Goal: Information Seeking & Learning: Learn about a topic

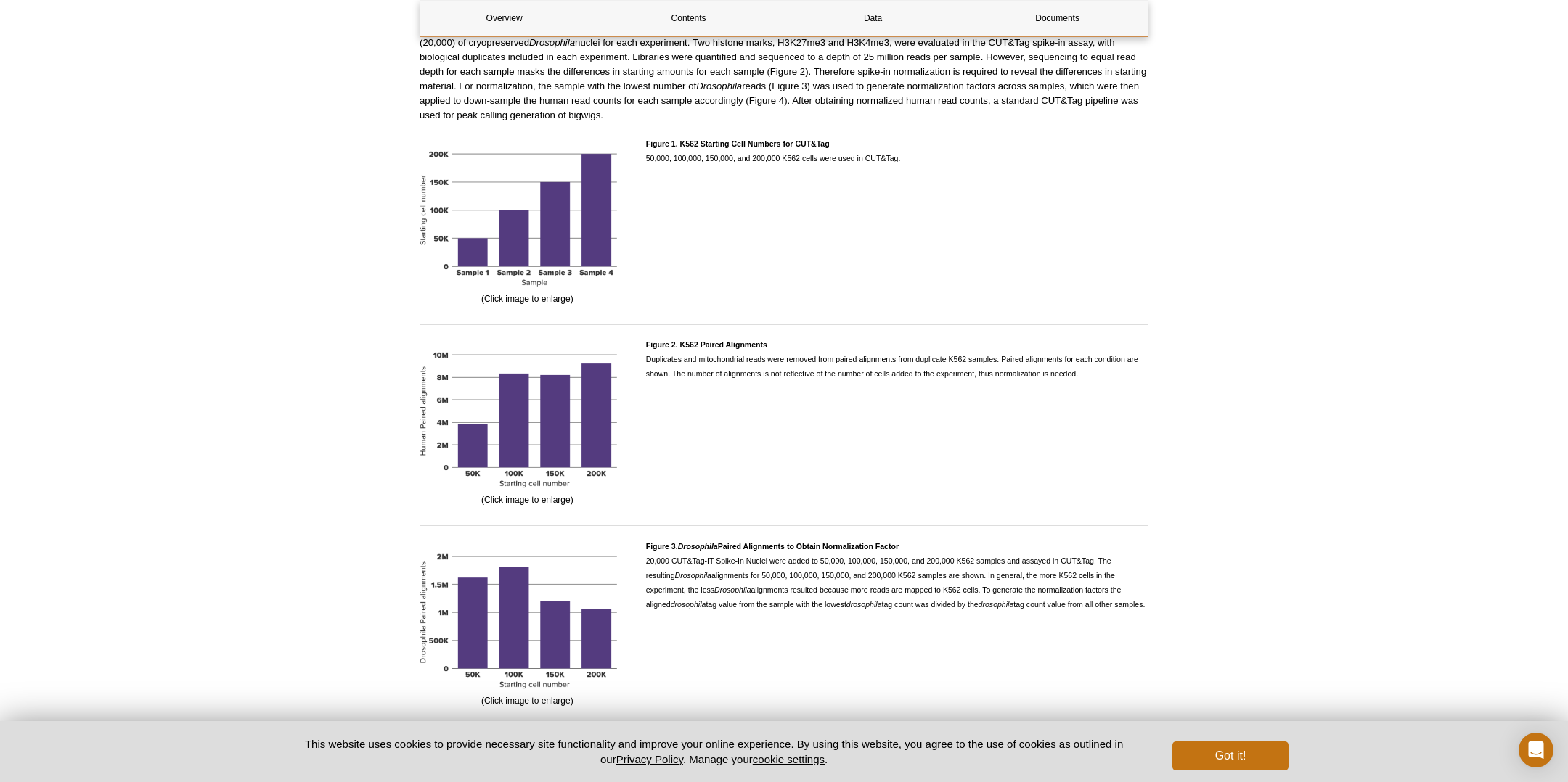
scroll to position [1466, 0]
drag, startPoint x: 647, startPoint y: 157, endPoint x: 947, endPoint y: 156, distance: 300.0
click at [947, 156] on p "Figure 1. K562 Starting Cell Numbers for CUT&Tag 50,000, 100,000, 150,000, and …" at bounding box center [897, 151] width 503 height 29
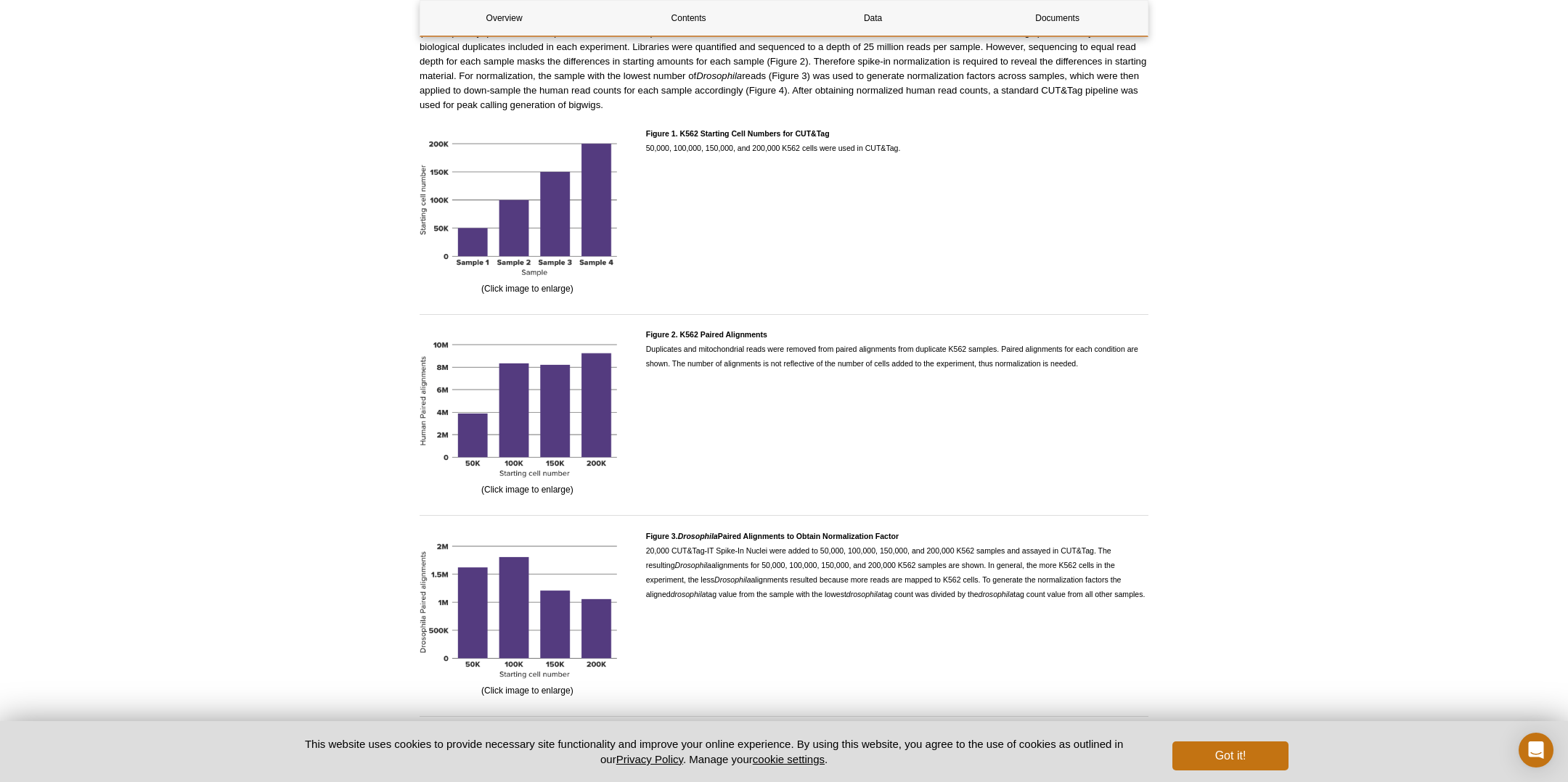
scroll to position [1471, 0]
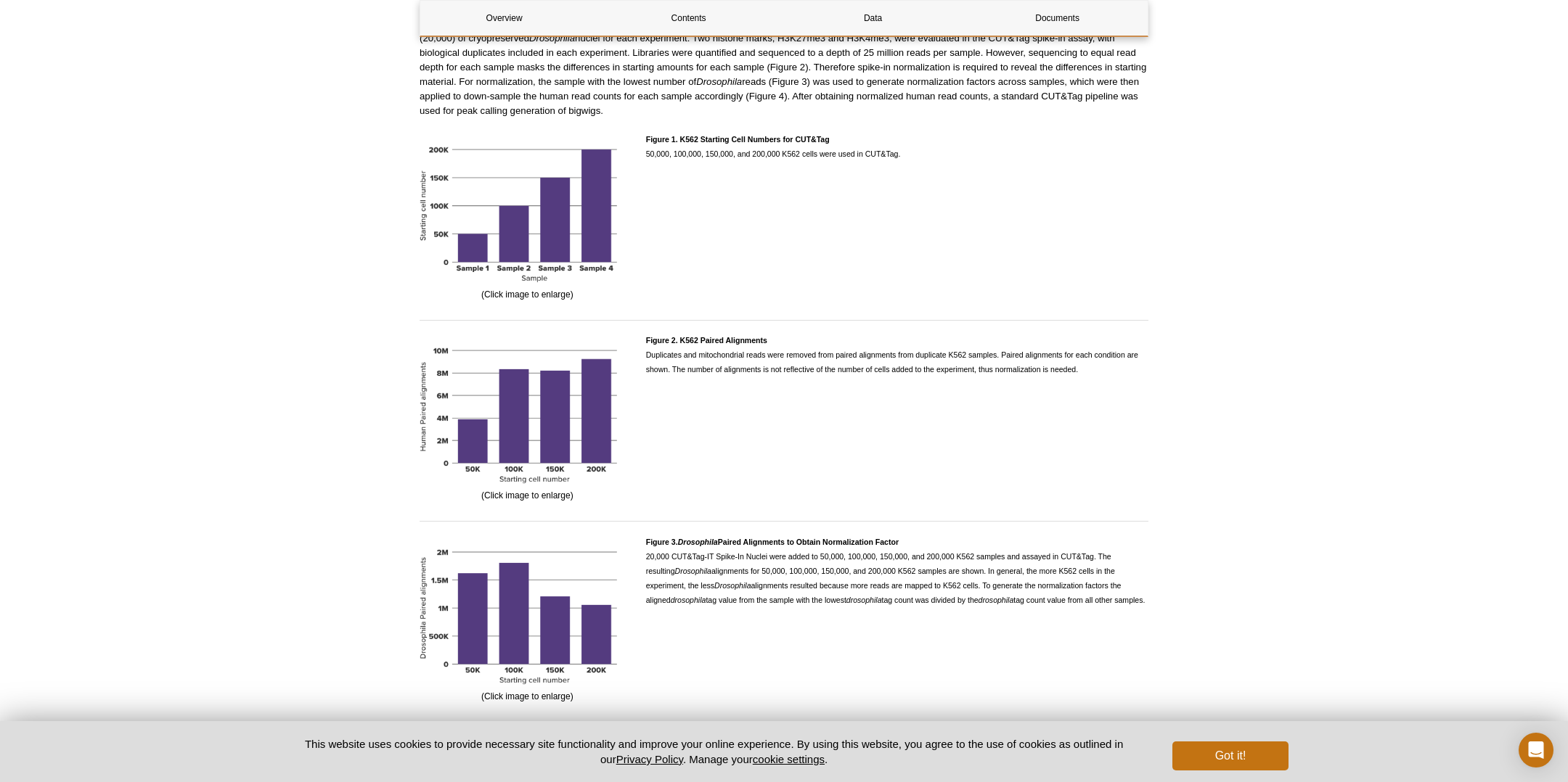
click at [703, 197] on div "Figure 1. K562 Starting Cell Numbers for CUT&Tag 50,000, 100,000, 150,000, and …" at bounding box center [897, 217] width 503 height 169
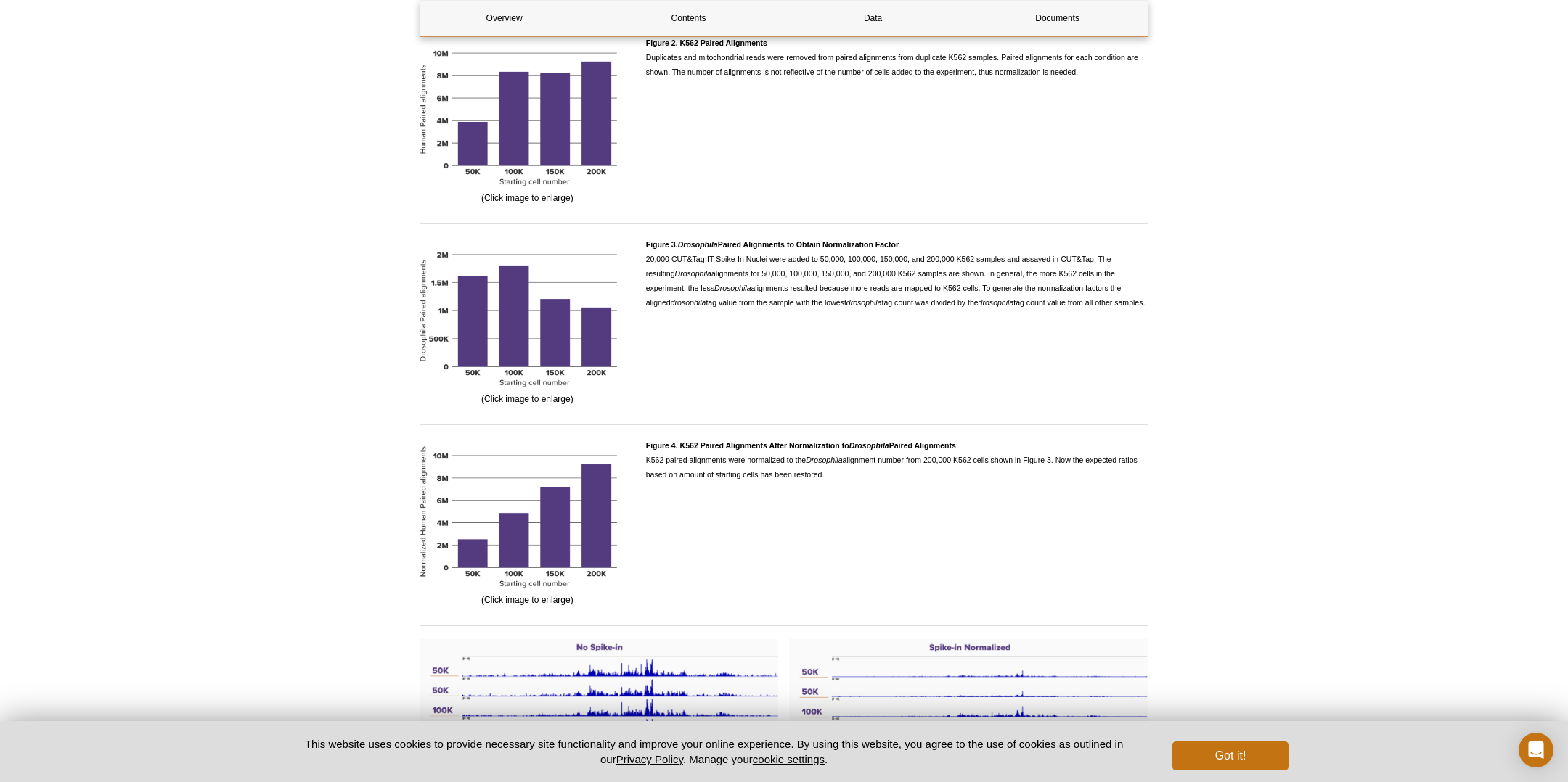
scroll to position [1783, 0]
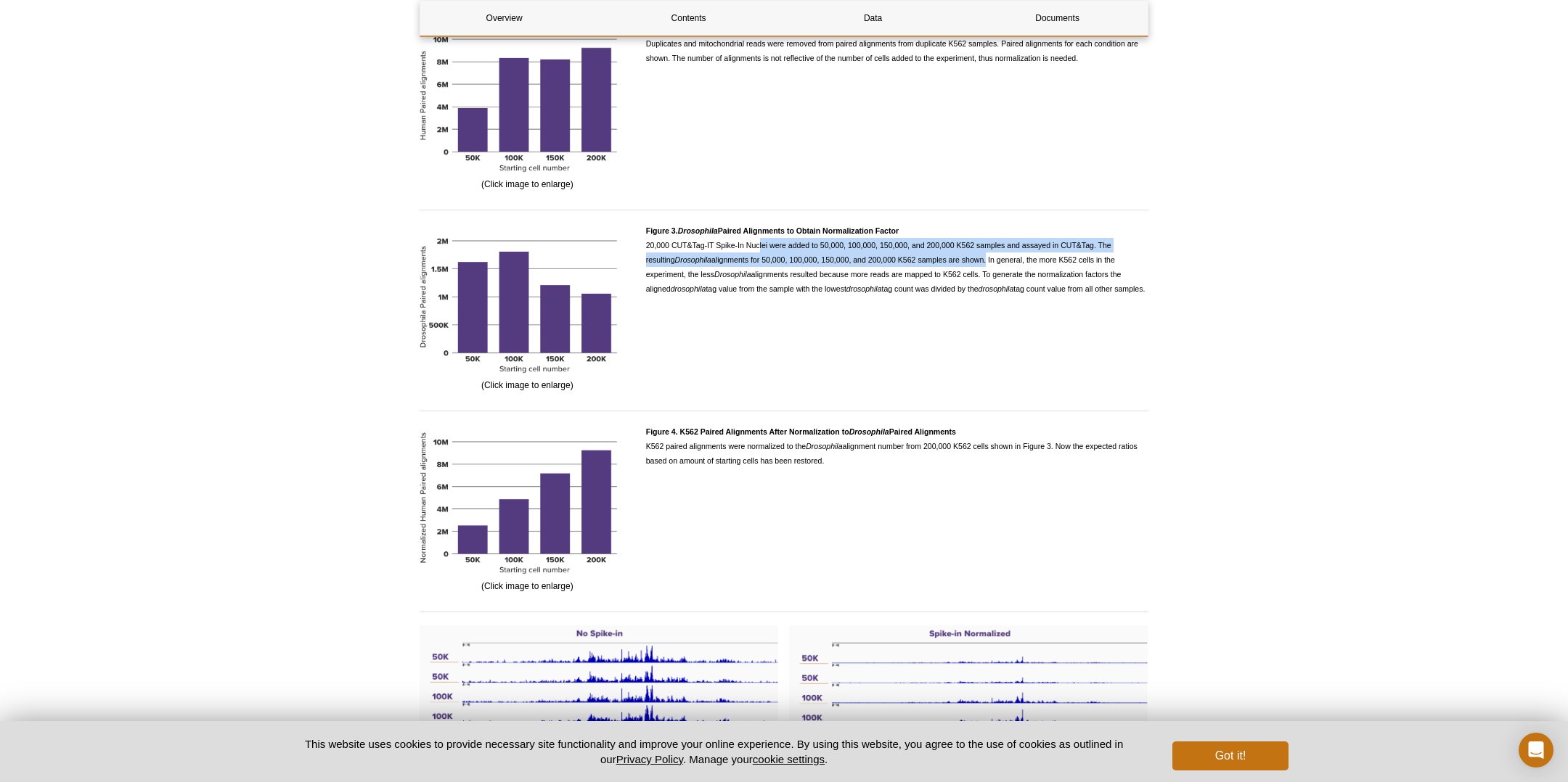
drag, startPoint x: 757, startPoint y: 244, endPoint x: 958, endPoint y: 255, distance: 201.3
click at [958, 255] on span "Figure 3. Drosophila Paired Alignments to Obtain Normalization Factor 20,000 CU…" at bounding box center [895, 259] width 499 height 67
drag, startPoint x: 929, startPoint y: 269, endPoint x: 1144, endPoint y: 289, distance: 215.9
click at [1144, 289] on p "Figure 3. Drosophila Paired Alignments to Obtain Normalization Factor 20,000 CU…" at bounding box center [897, 260] width 503 height 72
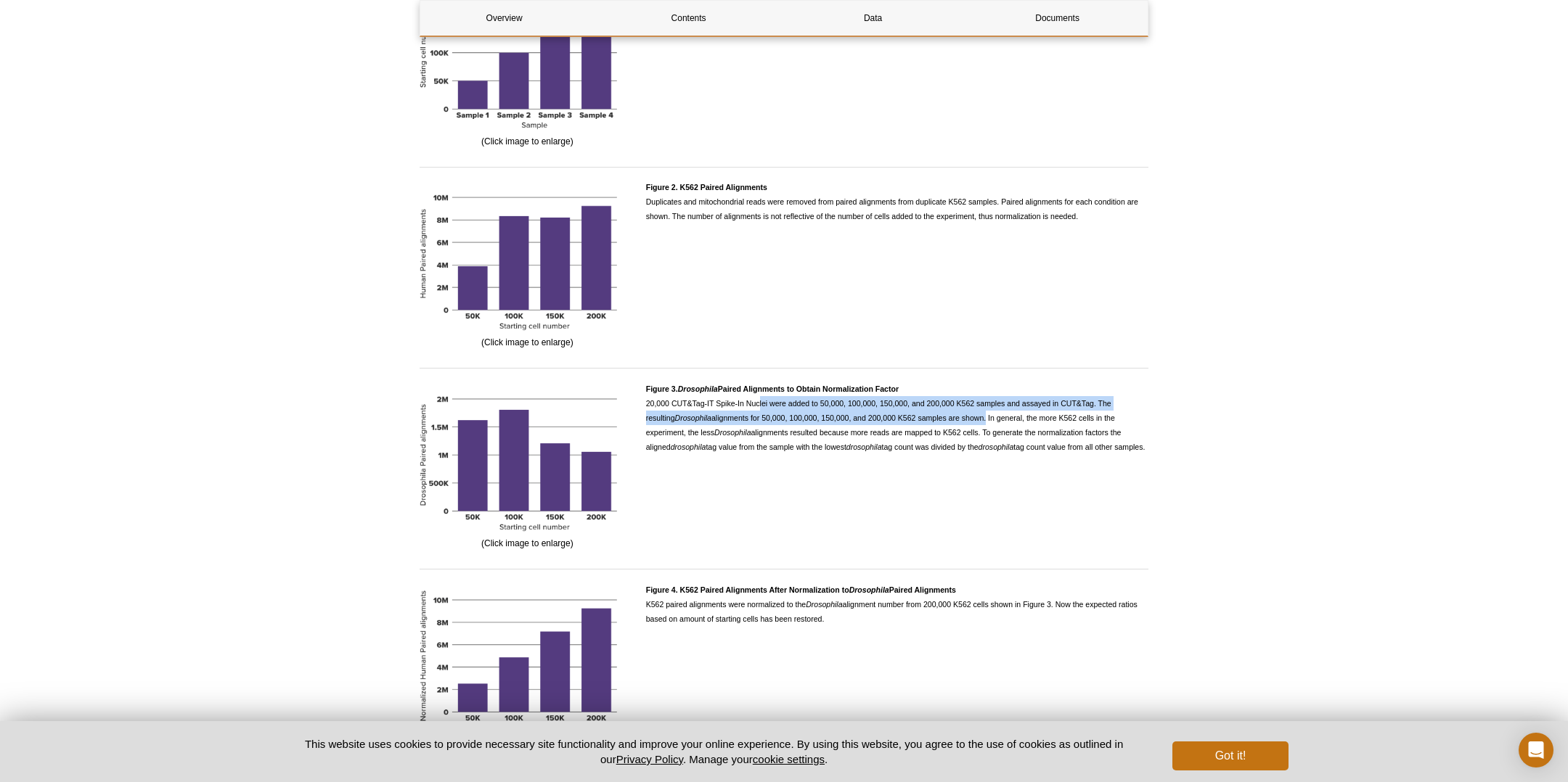
scroll to position [1619, 0]
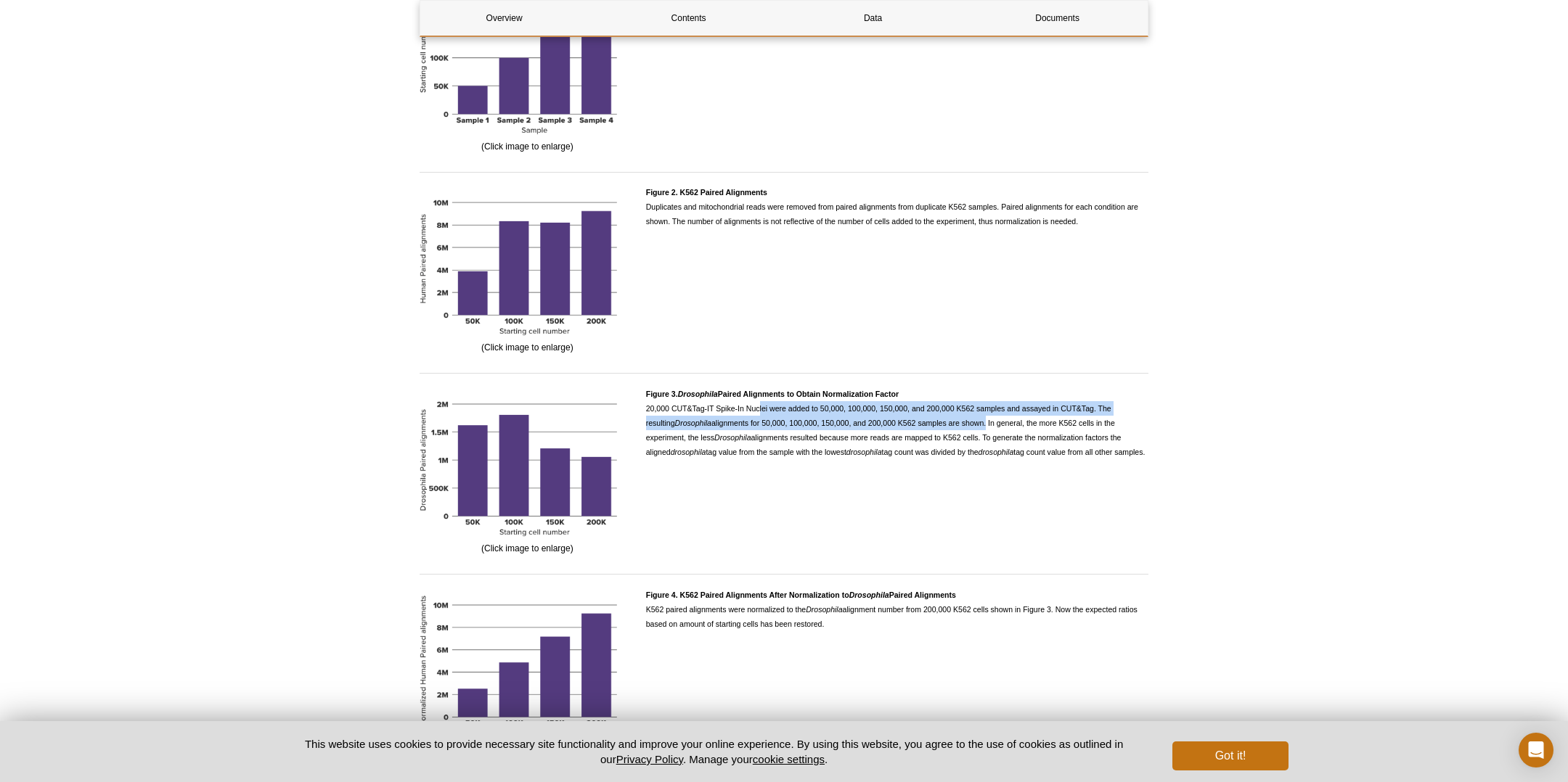
click at [753, 467] on div "Figure 3. Drosophila Paired Alignments to Obtain Normalization Factor 20,000 CU…" at bounding box center [897, 471] width 503 height 169
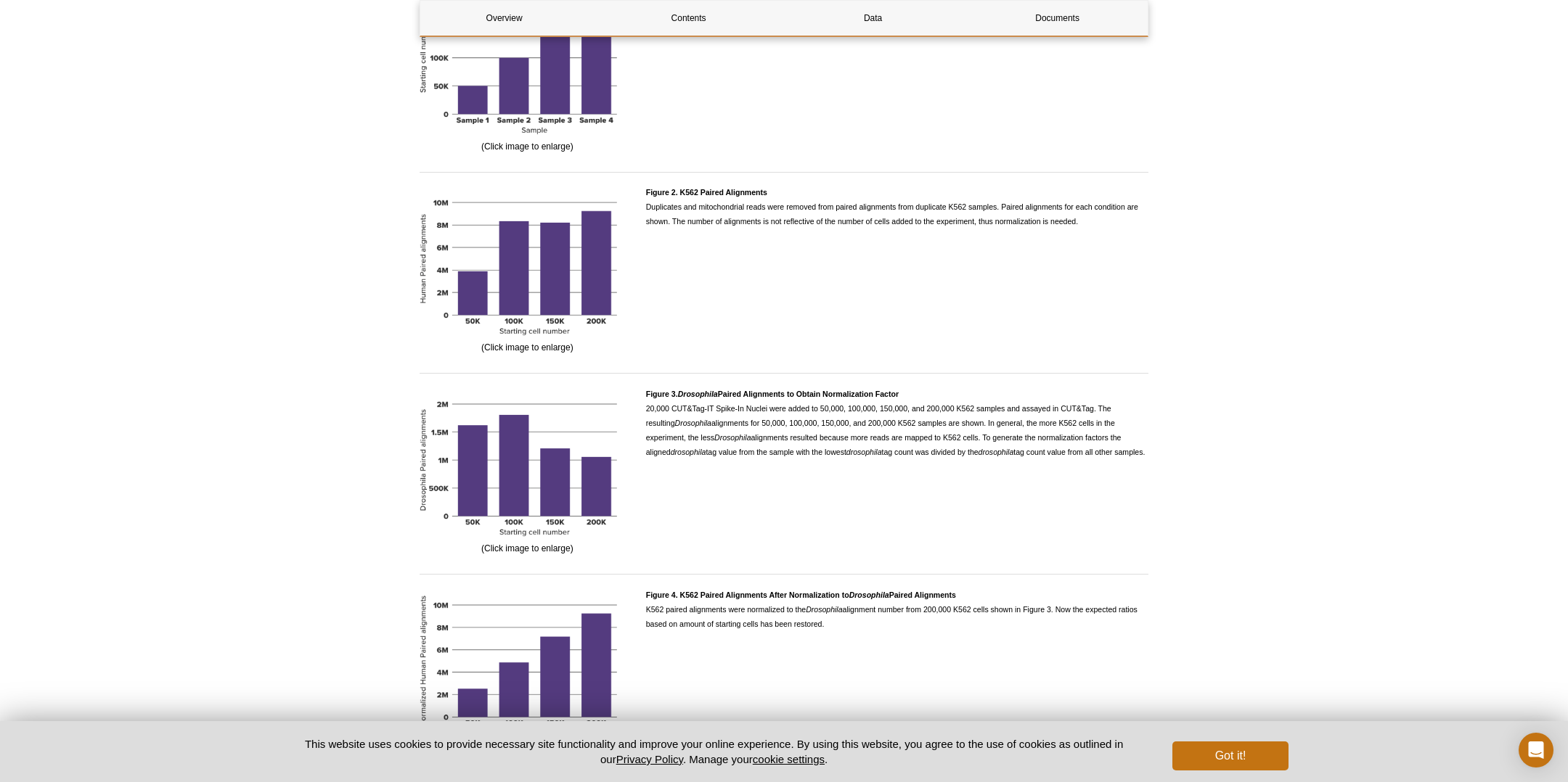
drag, startPoint x: 742, startPoint y: 453, endPoint x: 1112, endPoint y: 456, distance: 370.0
click at [1112, 456] on p "Figure 3. Drosophila Paired Alignments to Obtain Normalization Factor 20,000 CU…" at bounding box center [897, 423] width 503 height 72
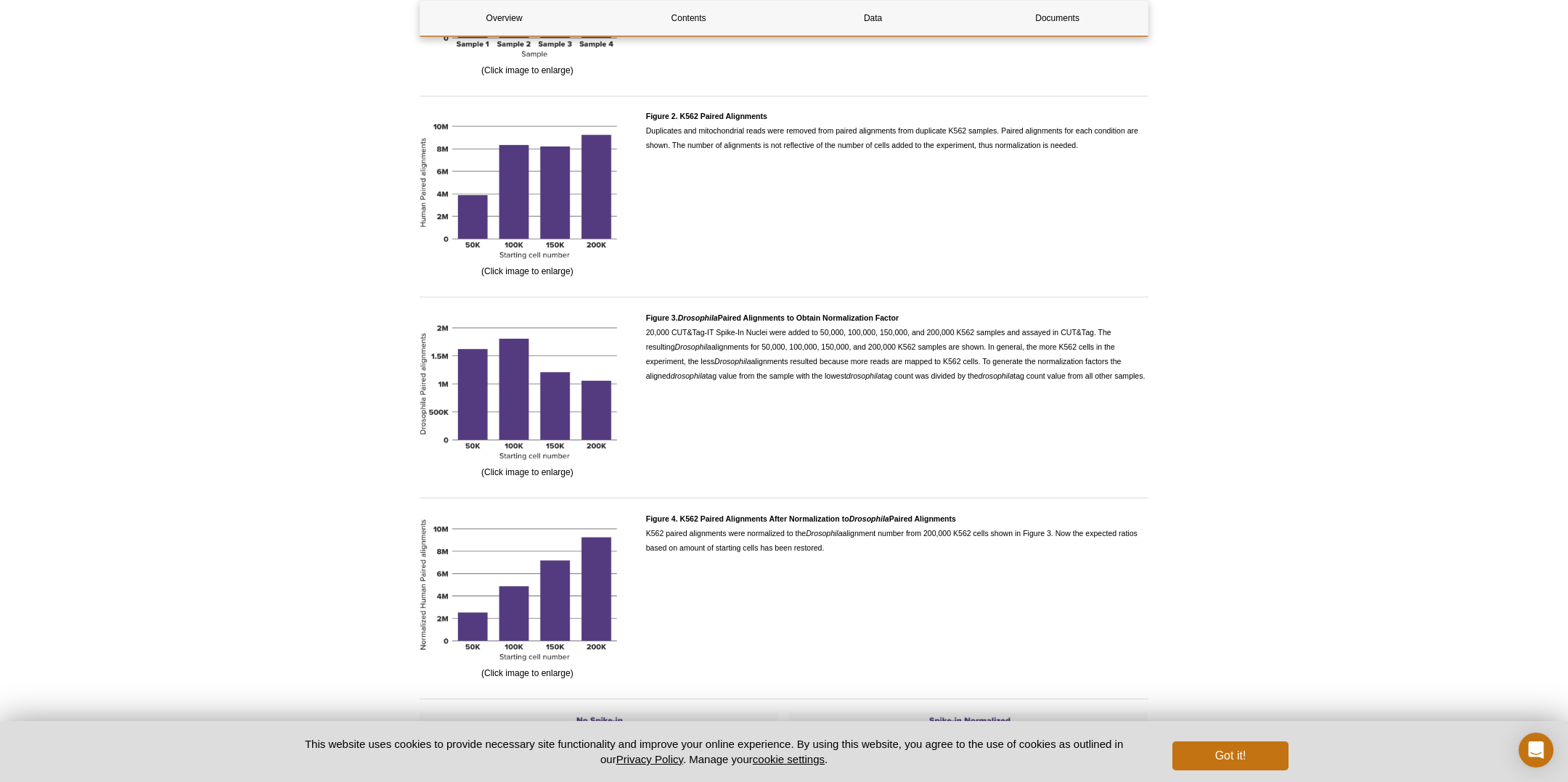
scroll to position [1696, 0]
drag, startPoint x: 930, startPoint y: 360, endPoint x: 1094, endPoint y: 381, distance: 165.3
click at [1094, 381] on p "Figure 3. Drosophila Paired Alignments to Obtain Normalization Factor 20,000 CU…" at bounding box center [897, 346] width 503 height 72
